Goal: Task Accomplishment & Management: Manage account settings

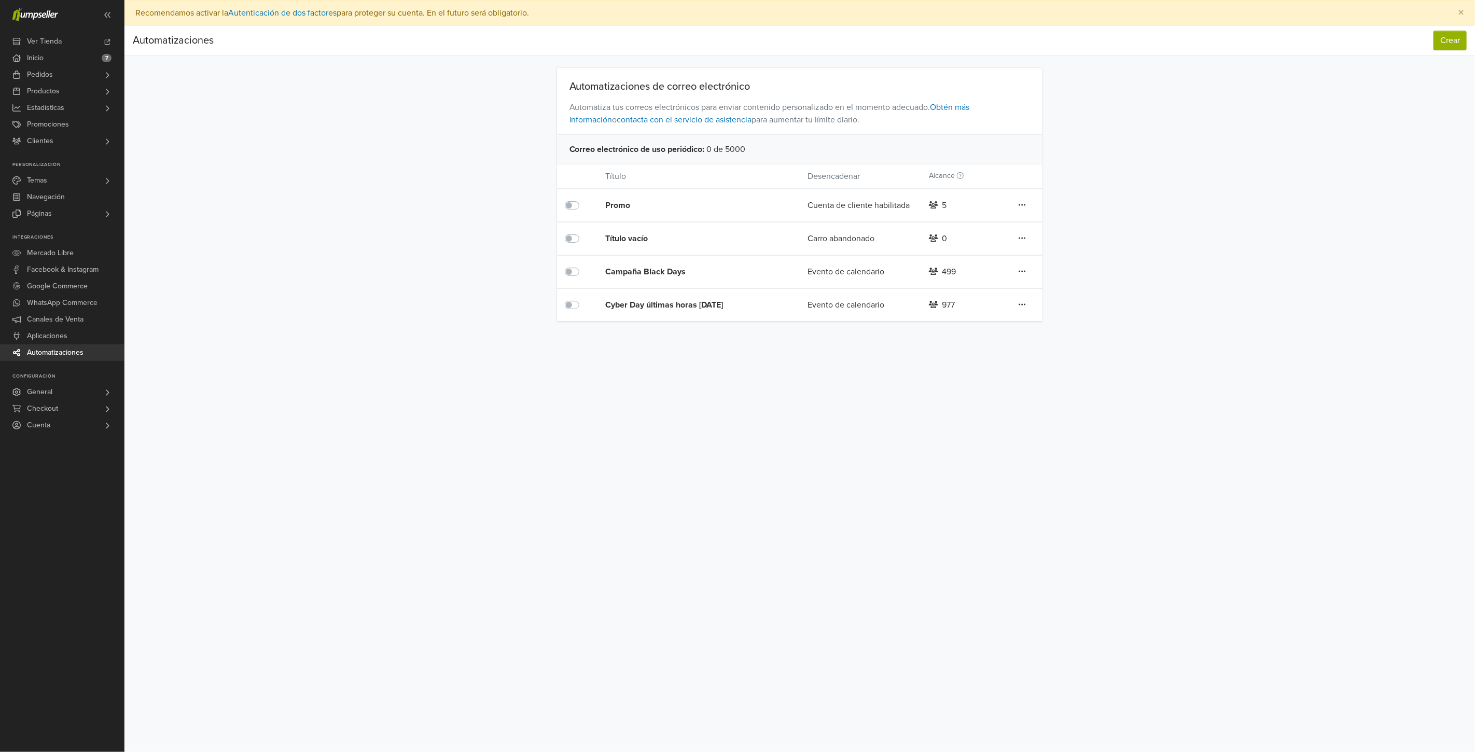
click at [667, 302] on div "Cyber Day últimas horas [DATE]" at bounding box center [686, 305] width 162 height 12
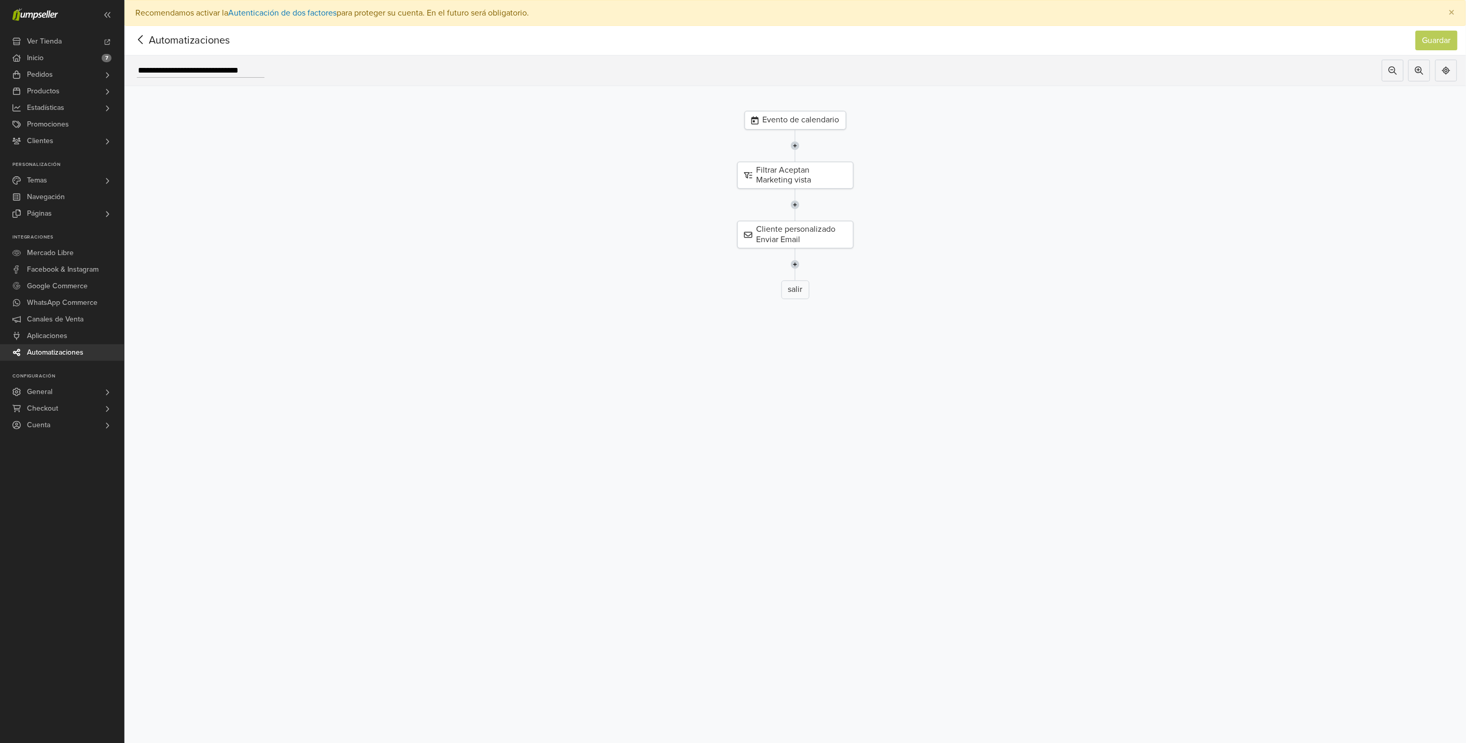
click at [801, 291] on div "salir" at bounding box center [796, 290] width 28 height 19
click at [815, 121] on div "Evento de calendario" at bounding box center [796, 120] width 102 height 19
click at [1450, 76] on icon at bounding box center [1442, 78] width 16 height 13
click at [1424, 68] on icon at bounding box center [1419, 70] width 8 height 8
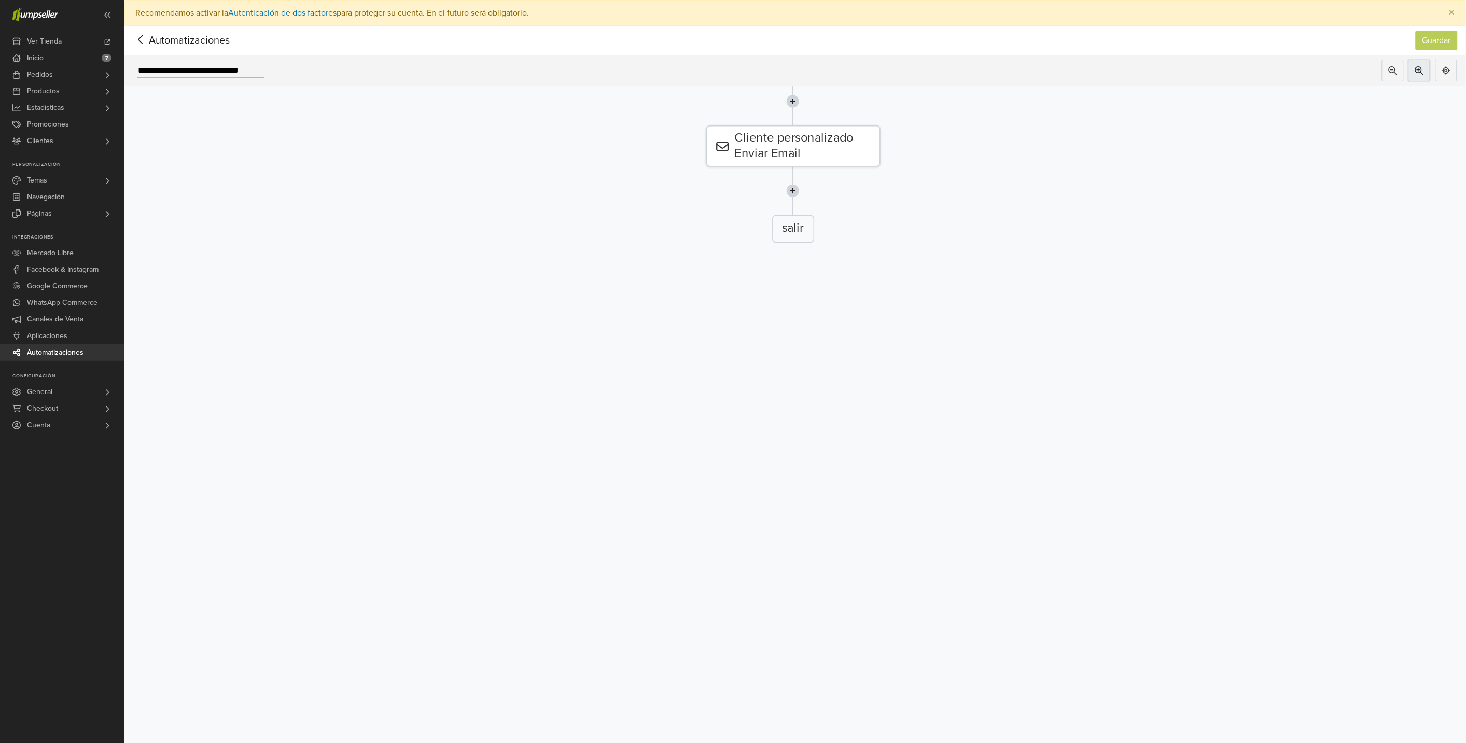
click at [1424, 65] on button at bounding box center [1420, 71] width 22 height 22
click at [1397, 73] on icon at bounding box center [1393, 70] width 8 height 8
click at [48, 335] on span "Aplicaciones" at bounding box center [47, 336] width 40 height 17
